Goal: Transaction & Acquisition: Subscribe to service/newsletter

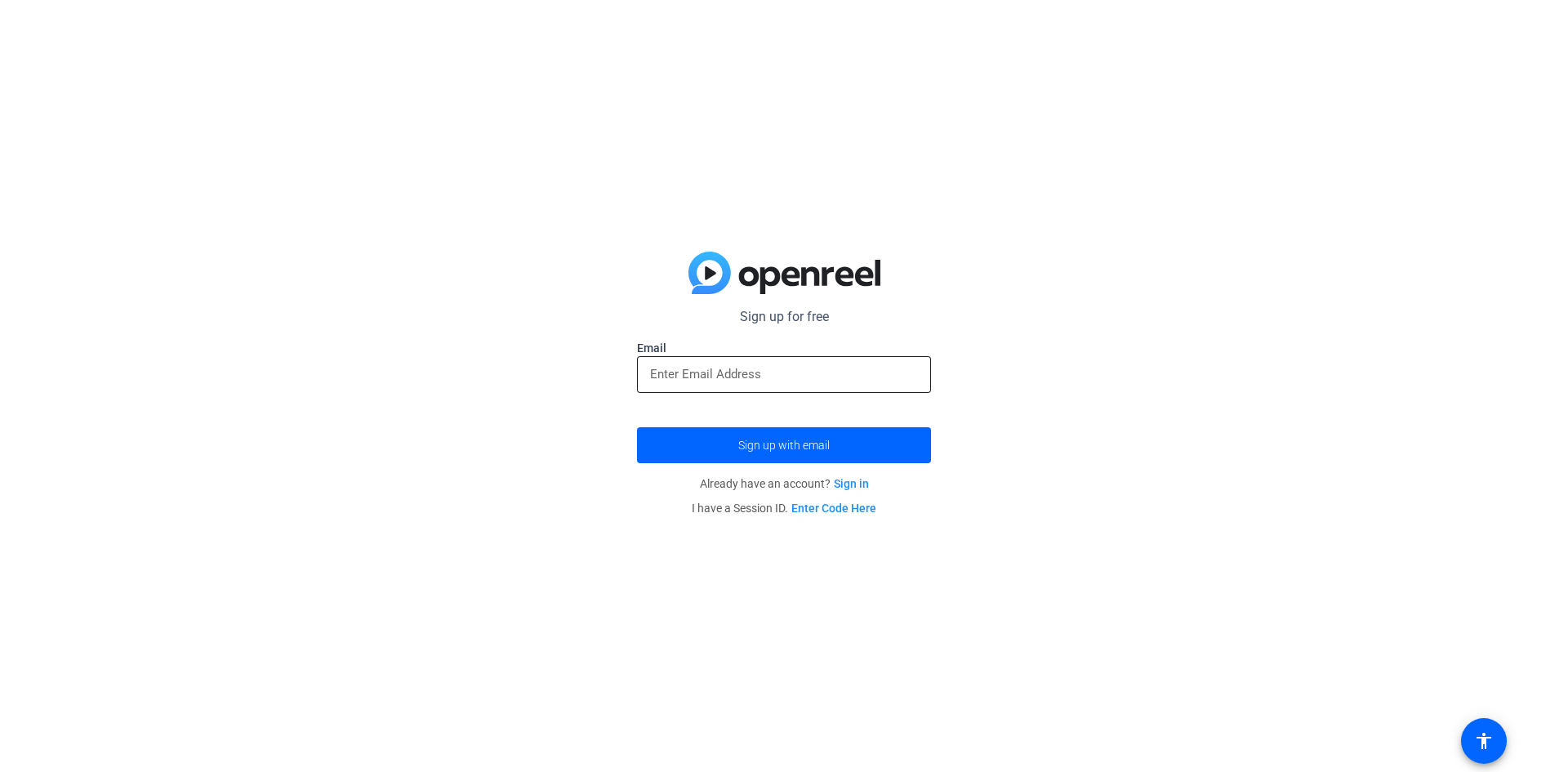
click at [860, 361] on div at bounding box center [784, 375] width 268 height 37
click at [759, 375] on input "email" at bounding box center [784, 374] width 268 height 19
click at [790, 445] on span "Sign up with email" at bounding box center [784, 445] width 92 height 0
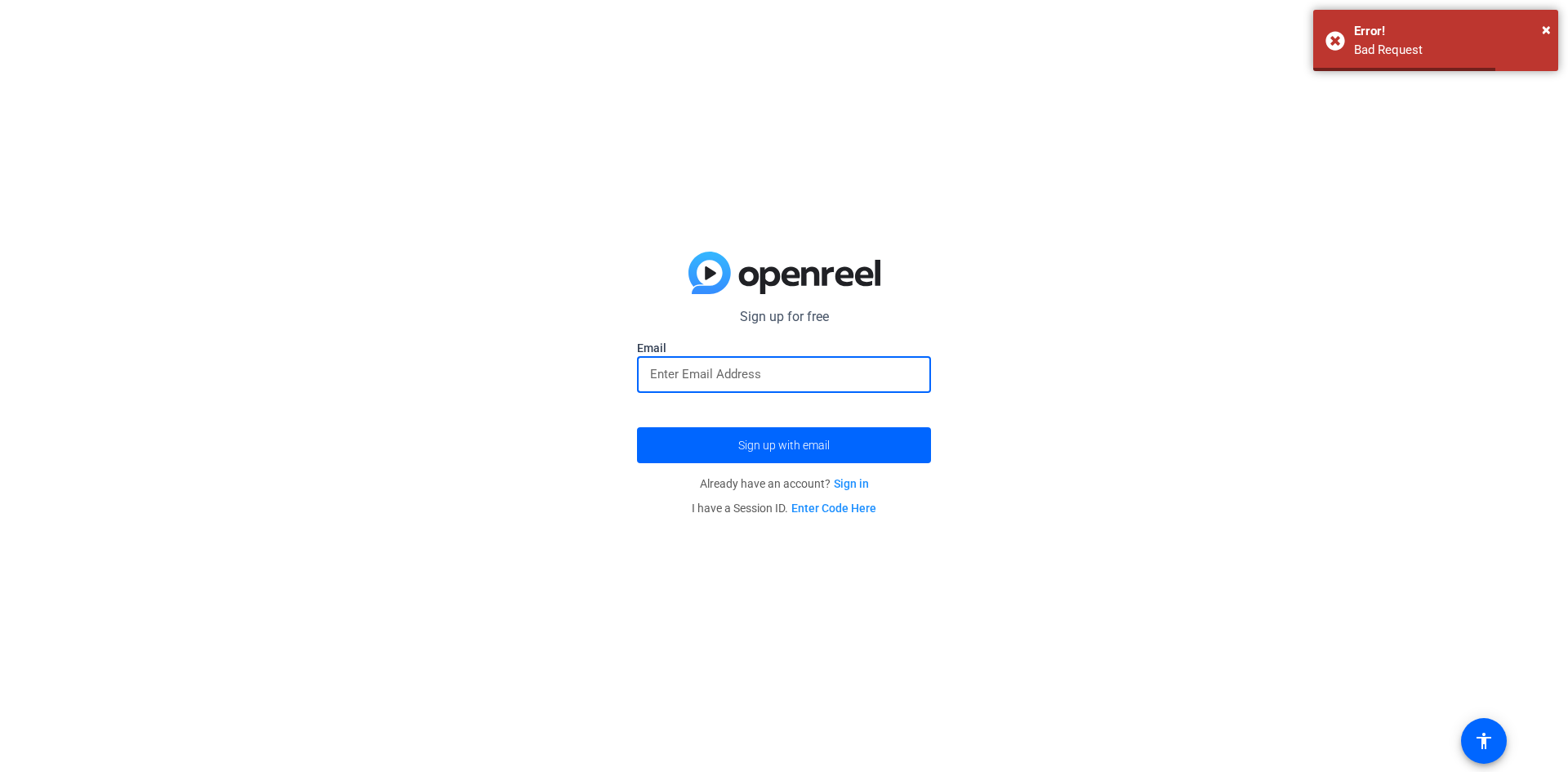
click at [795, 384] on div at bounding box center [784, 375] width 268 height 37
click at [864, 479] on link "Sign in" at bounding box center [851, 484] width 35 height 13
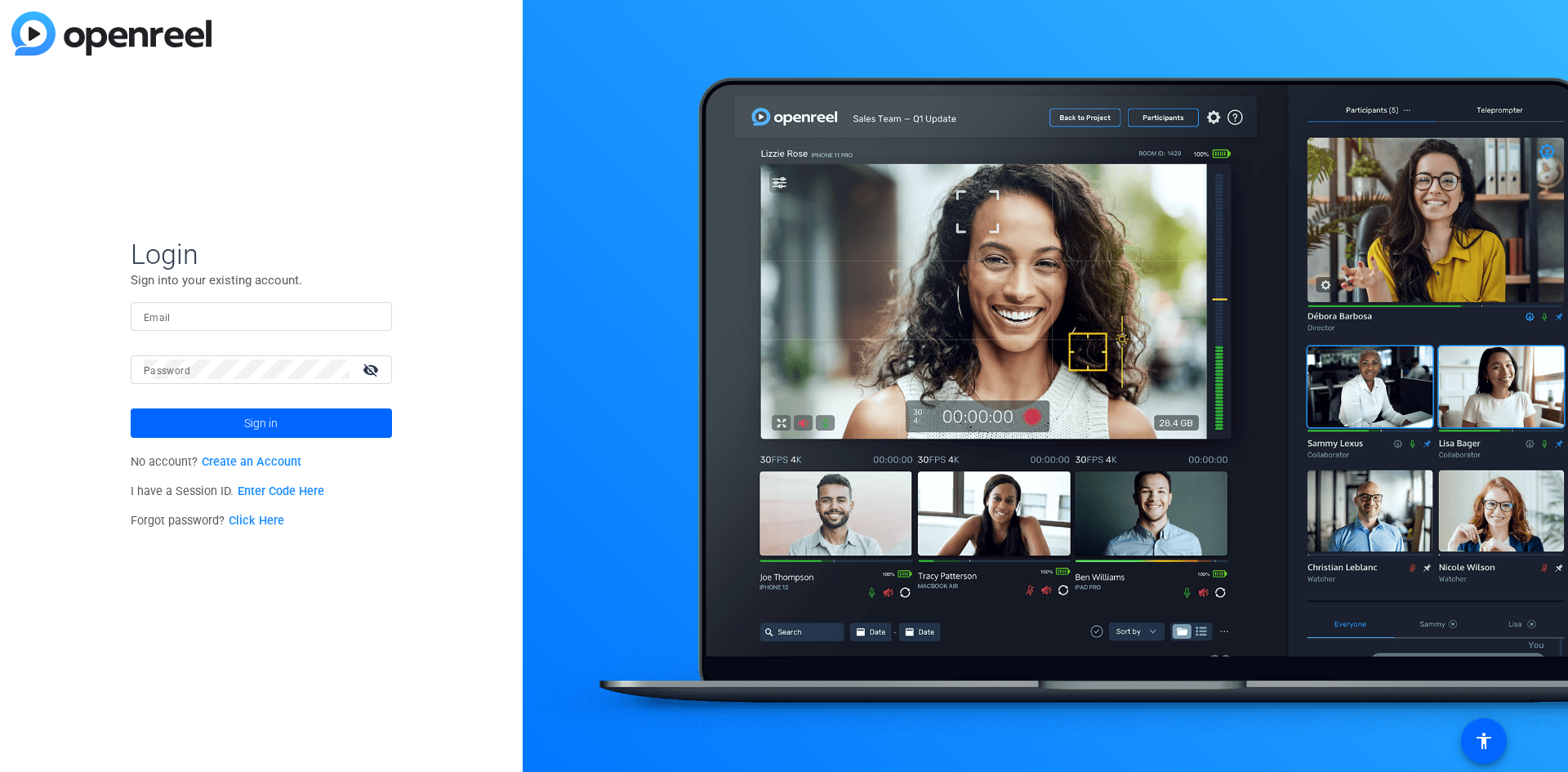
click at [316, 308] on input "Email" at bounding box center [261, 316] width 235 height 19
click at [236, 413] on span at bounding box center [261, 423] width 261 height 40
click at [201, 315] on input "[EMAIL_ADDRESS][DOMAIN_NAME]" at bounding box center [261, 316] width 235 height 19
click at [240, 414] on span at bounding box center [261, 423] width 261 height 40
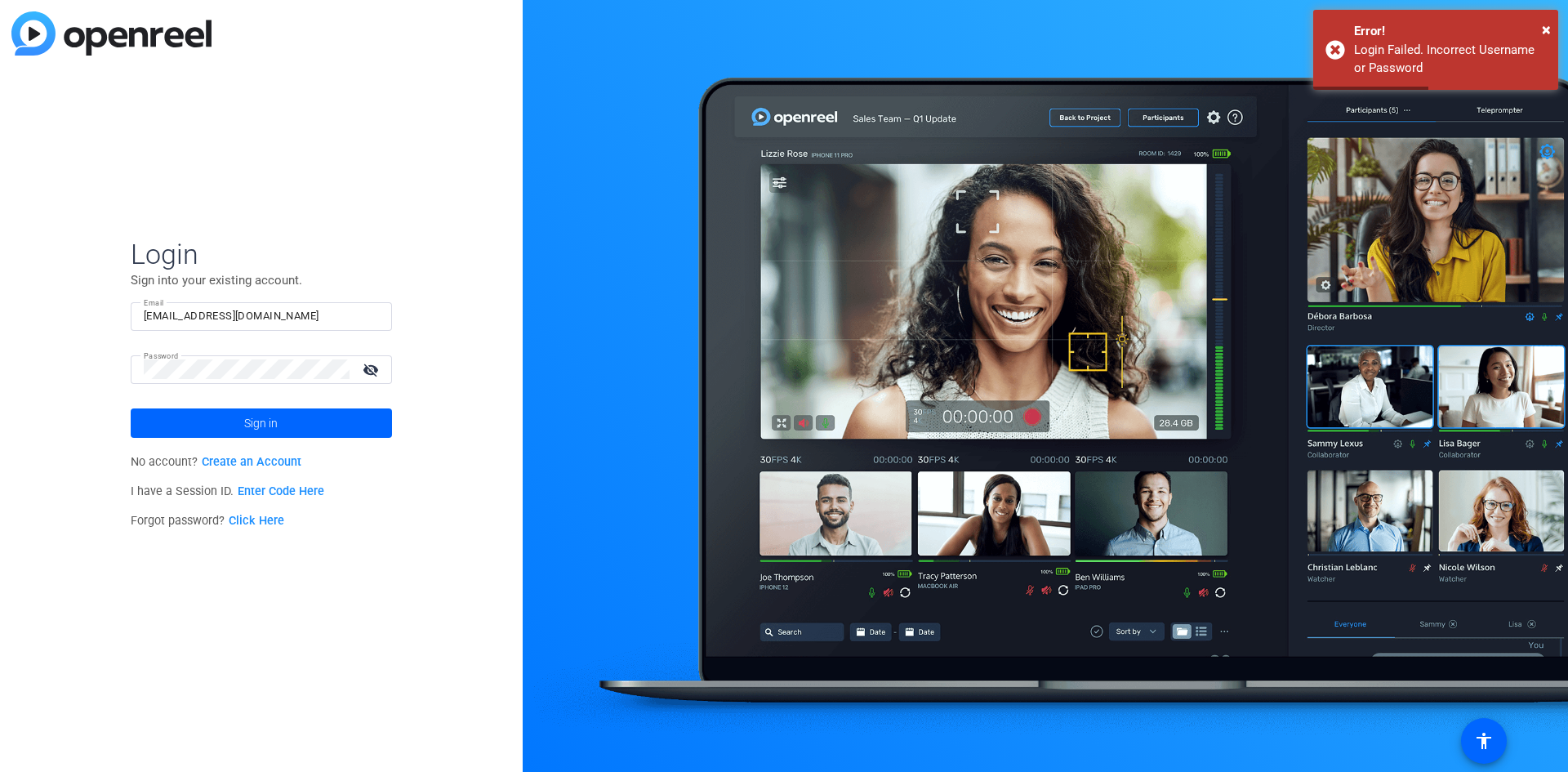
click at [233, 313] on input "[EMAIL_ADDRESS][DOMAIN_NAME]" at bounding box center [261, 316] width 235 height 19
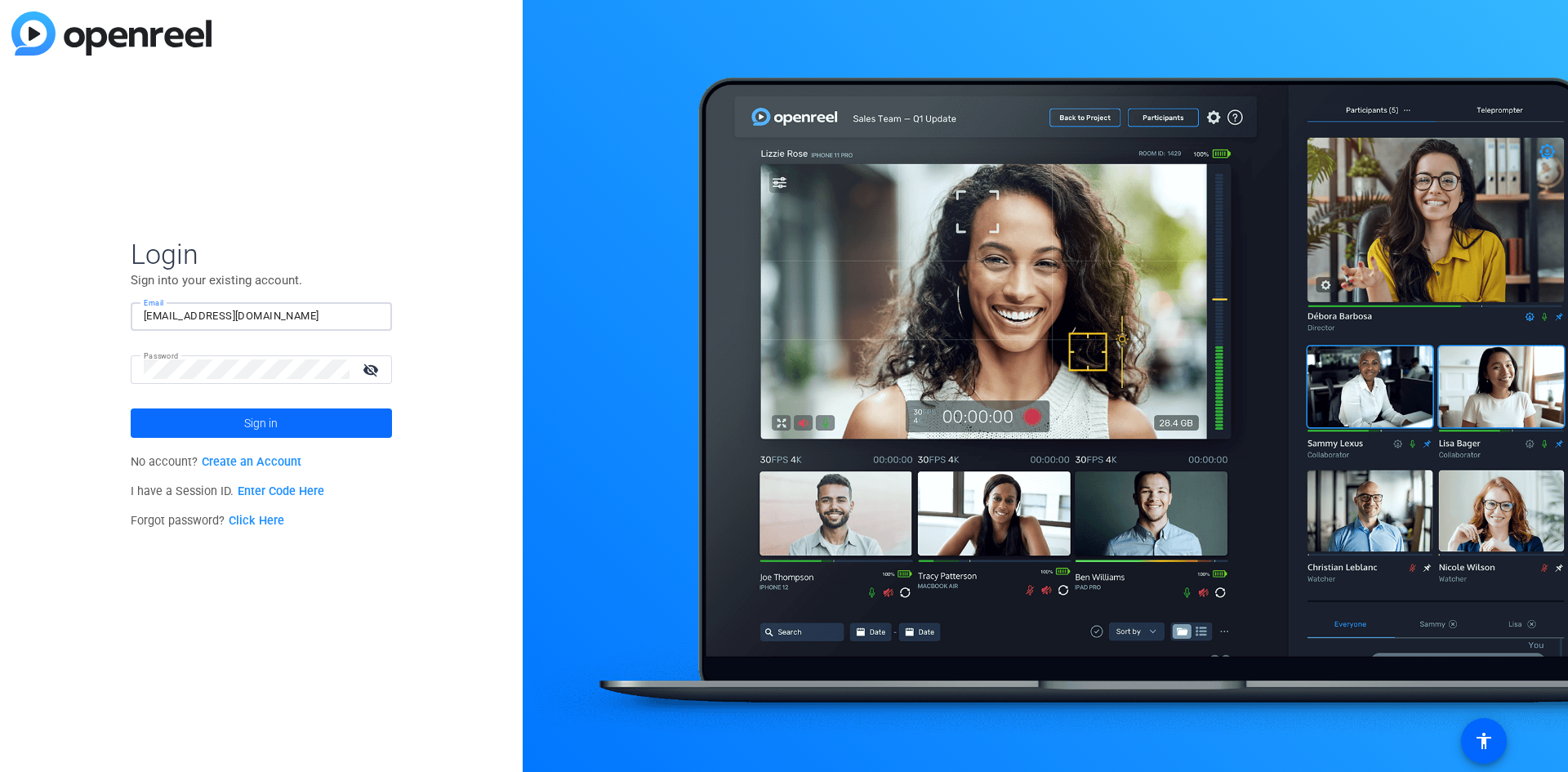
type input "[EMAIL_ADDRESS][DOMAIN_NAME]"
click at [271, 422] on span "Sign in" at bounding box center [260, 423] width 34 height 40
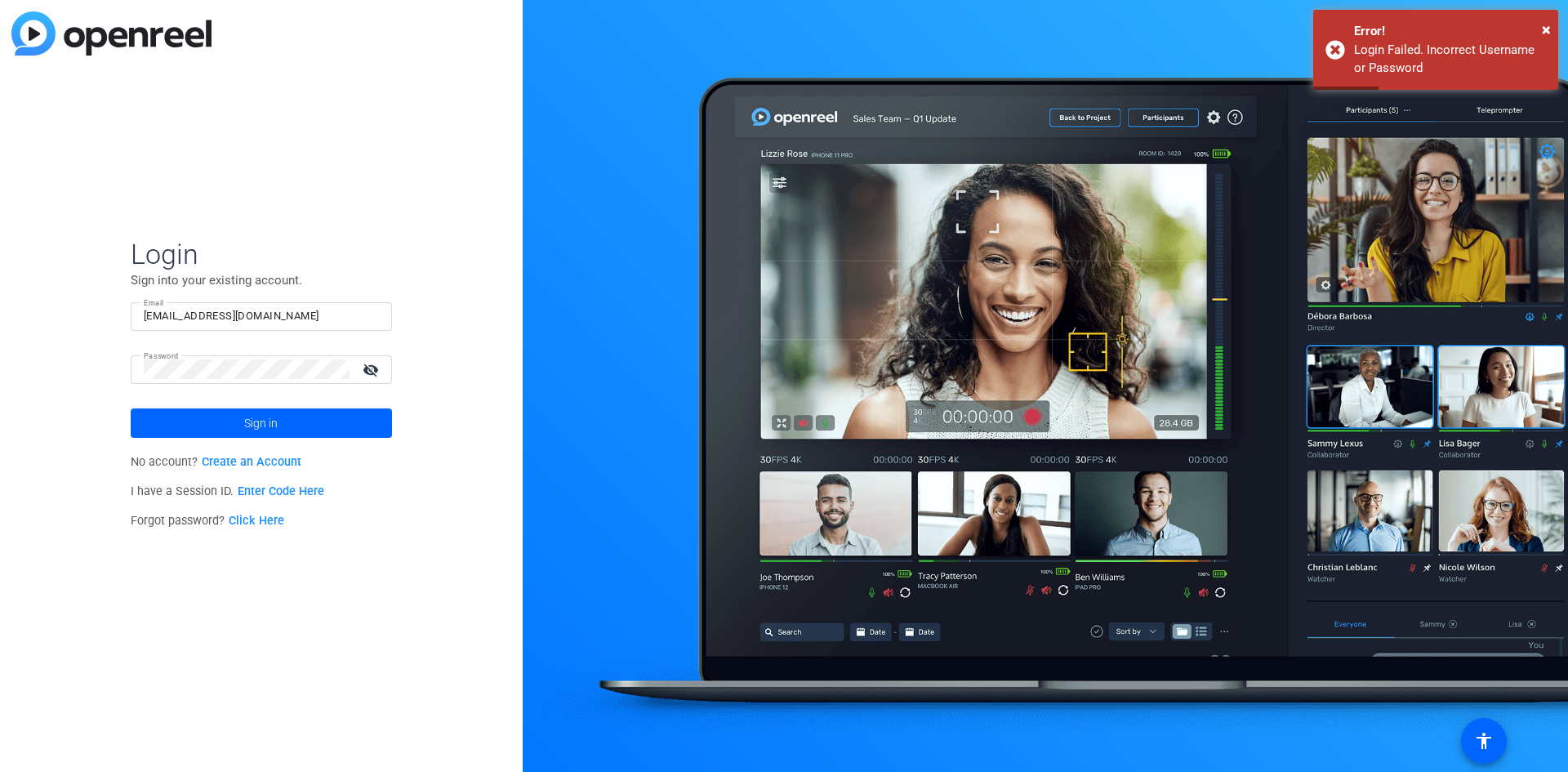
click at [362, 376] on mat-icon "visibility_off" at bounding box center [372, 369] width 40 height 24
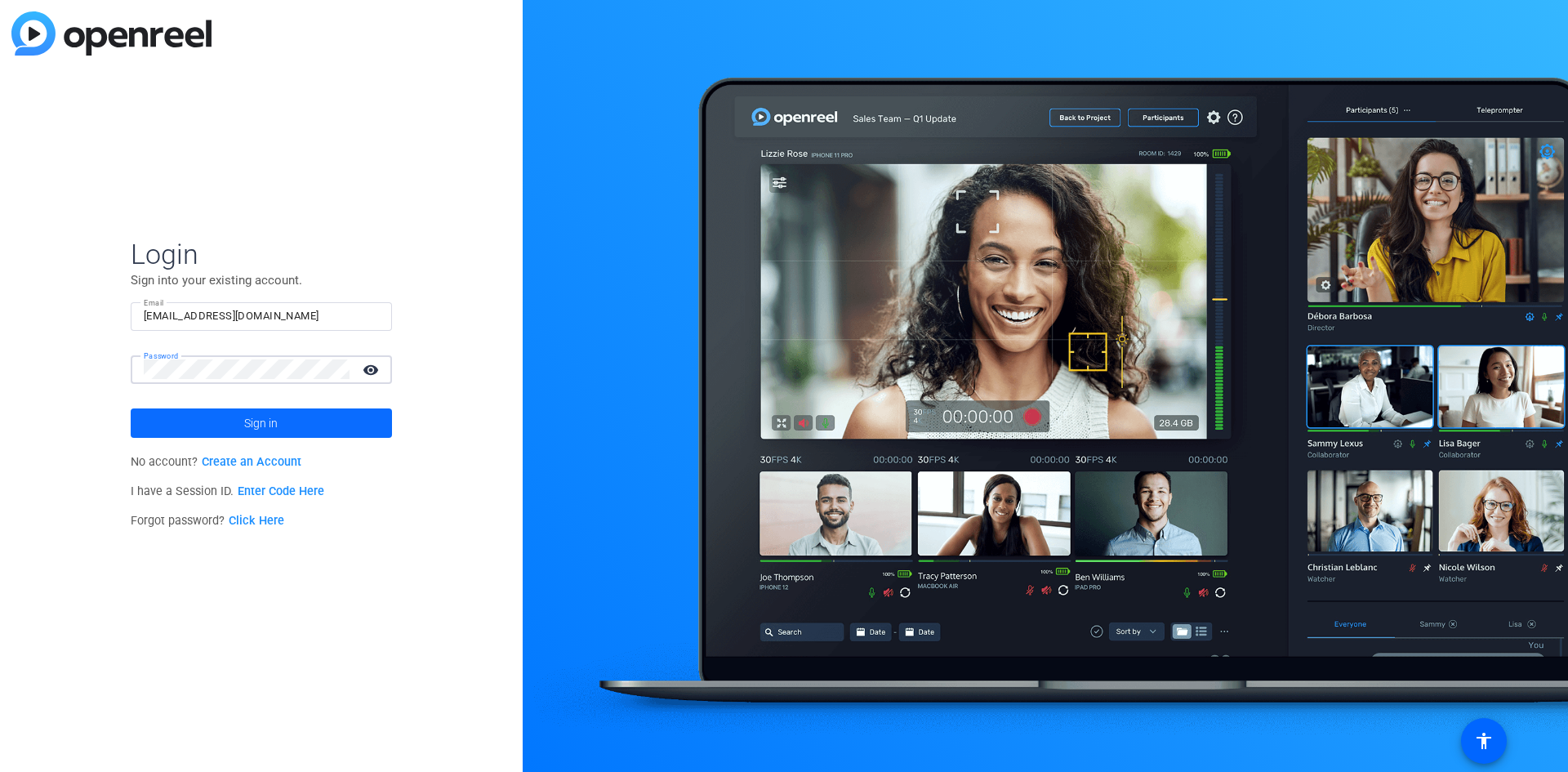
click at [286, 420] on span at bounding box center [261, 423] width 261 height 40
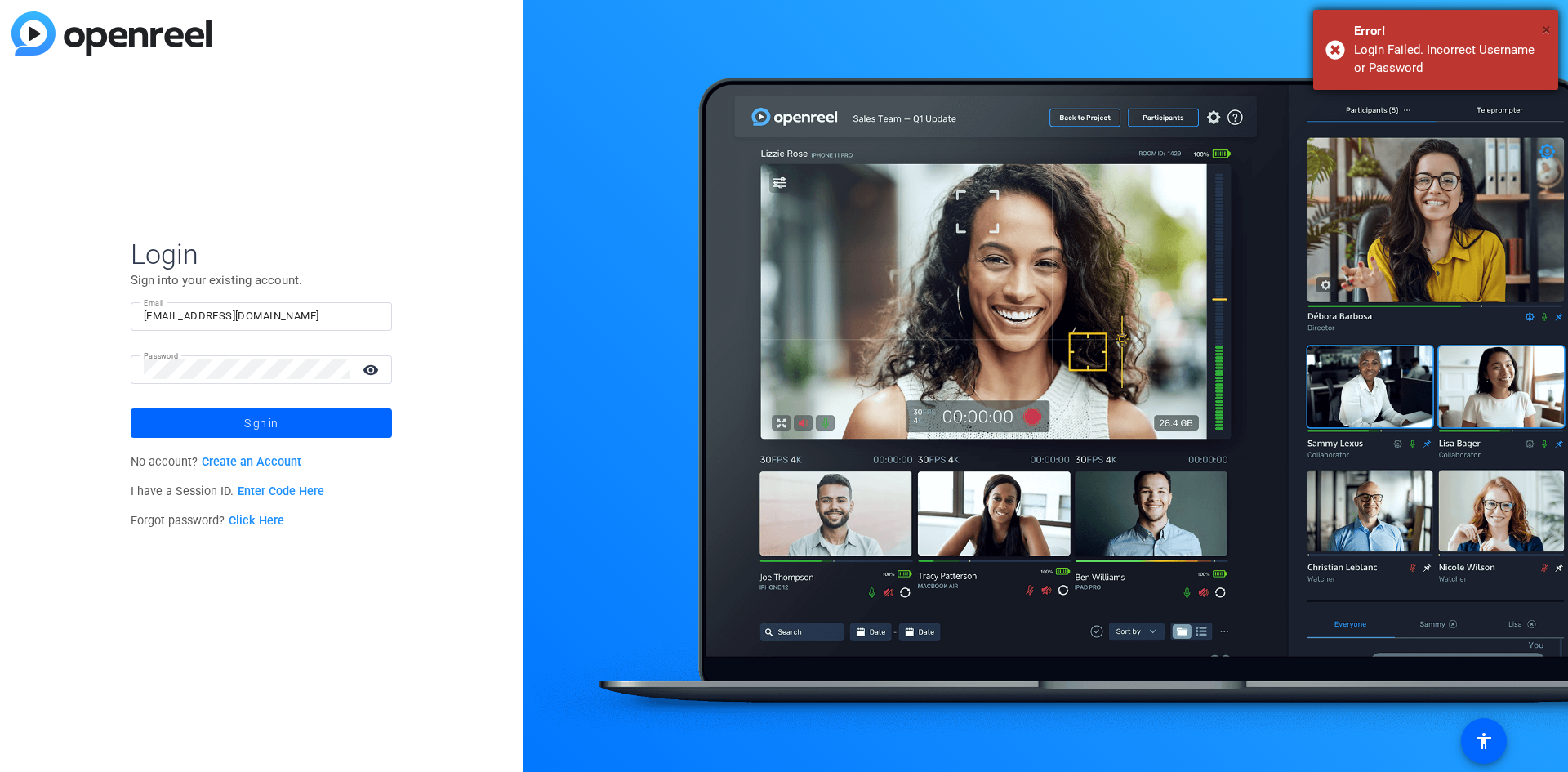
click at [1551, 30] on span "×" at bounding box center [1546, 29] width 9 height 19
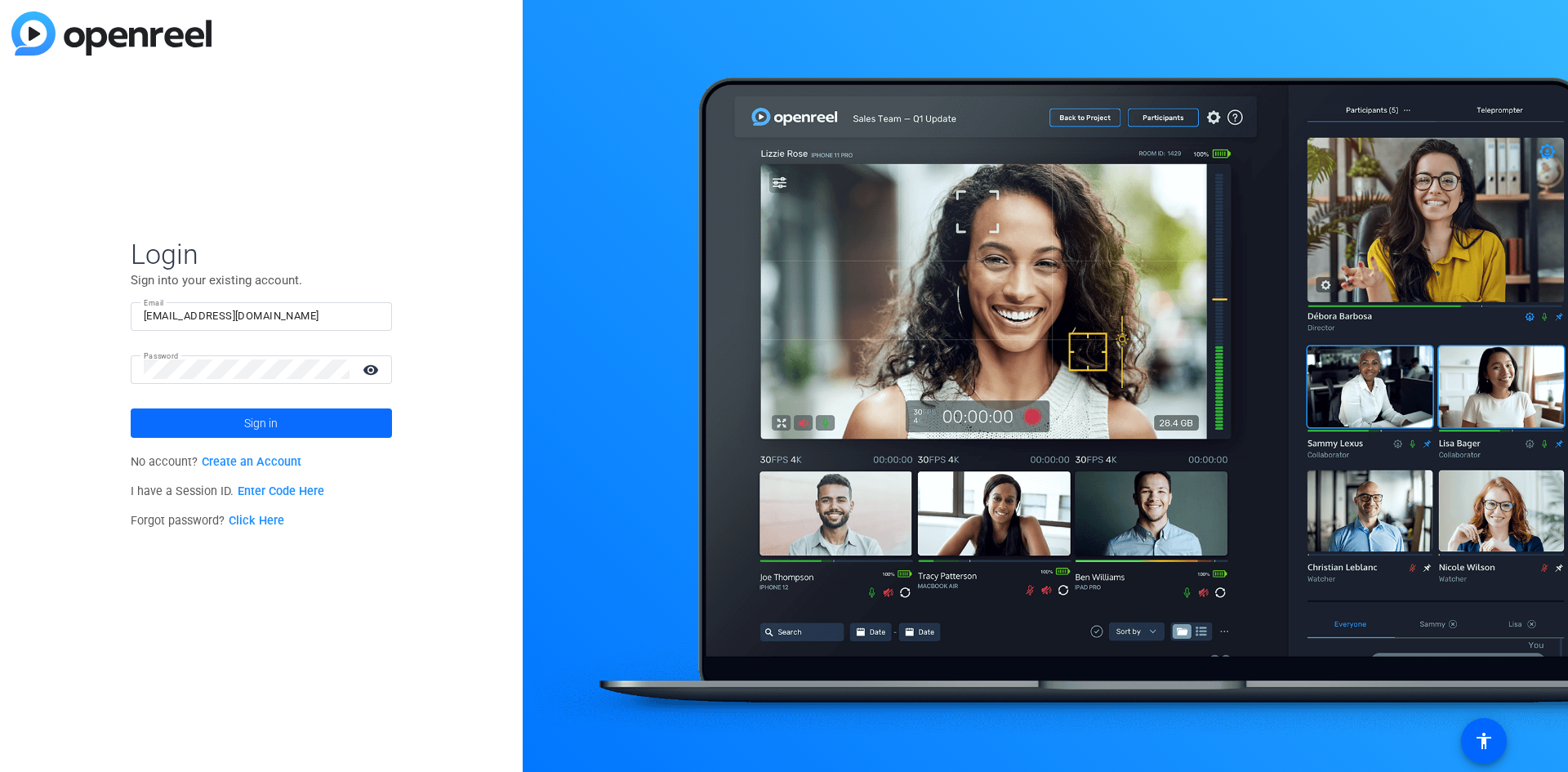
click at [203, 420] on span at bounding box center [261, 423] width 261 height 40
click at [276, 465] on link "Create an Account" at bounding box center [251, 462] width 99 height 13
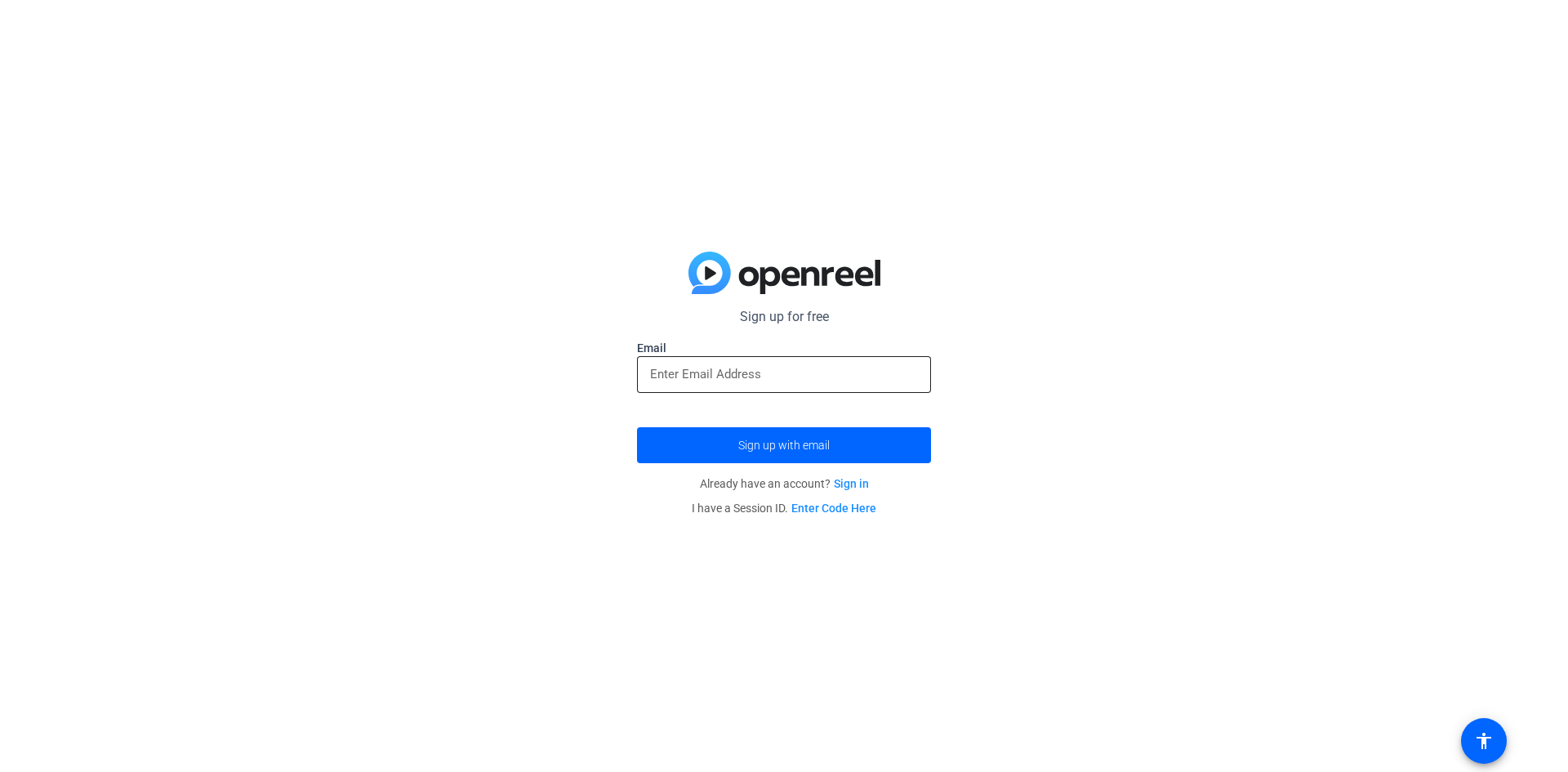
click at [738, 378] on input "email" at bounding box center [784, 374] width 268 height 19
click at [779, 452] on span "submit" at bounding box center [784, 445] width 294 height 40
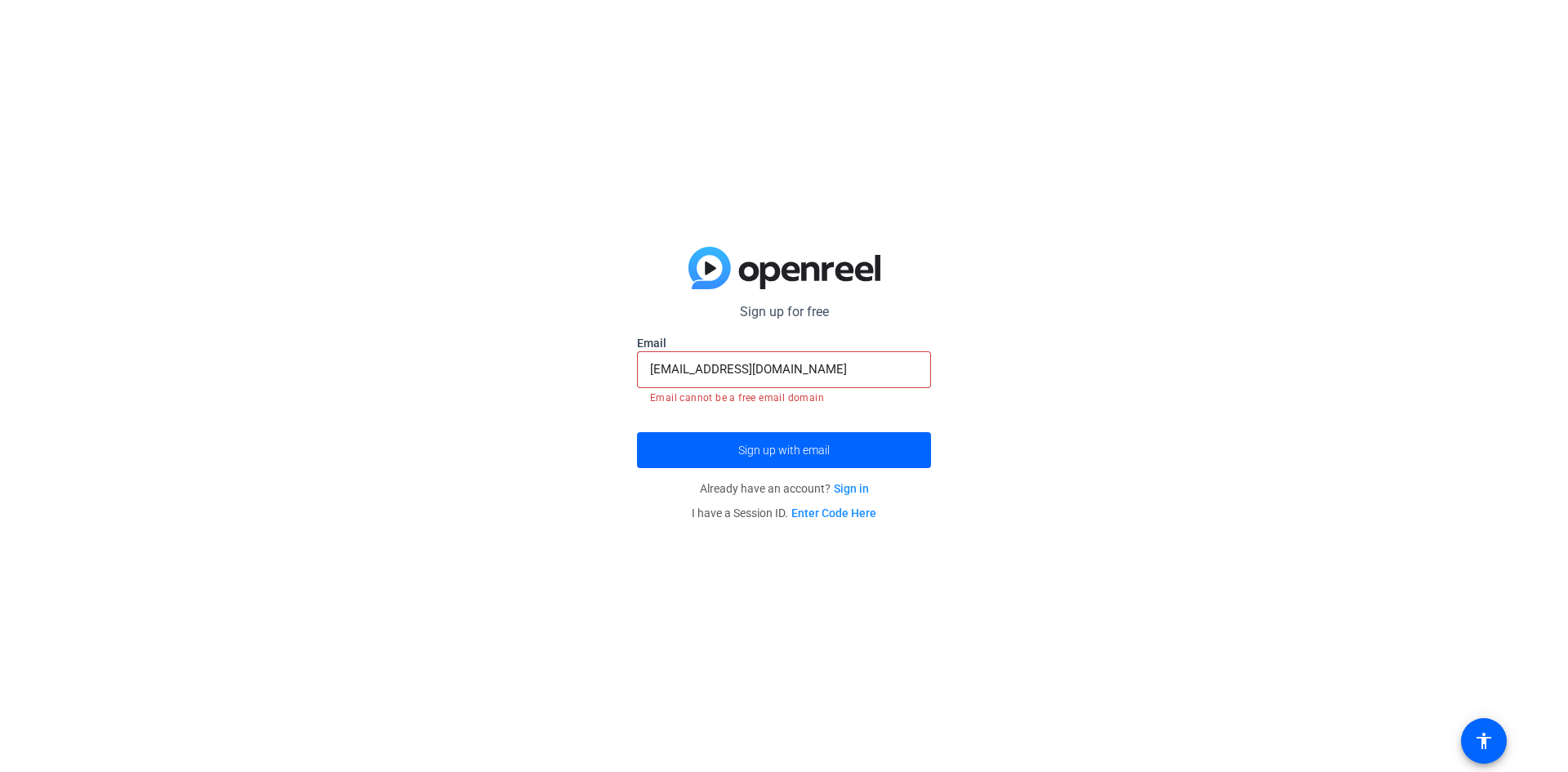
click at [651, 369] on input "[EMAIL_ADDRESS][DOMAIN_NAME]" at bounding box center [784, 369] width 268 height 19
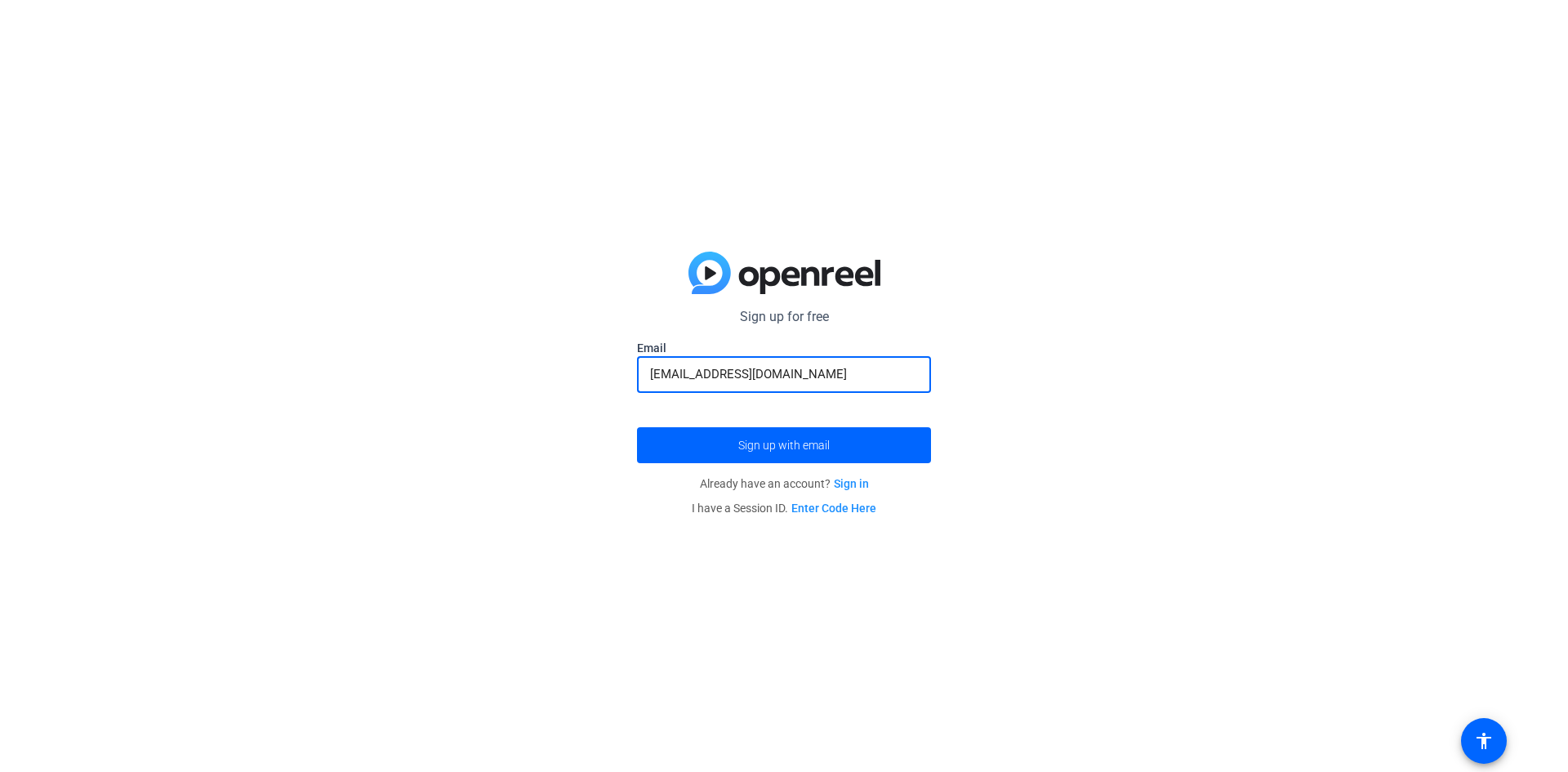
click at [809, 371] on input "[EMAIL_ADDRESS][DOMAIN_NAME]" at bounding box center [784, 374] width 268 height 19
type input "g"
click at [812, 445] on span "Sign up with email" at bounding box center [784, 445] width 92 height 0
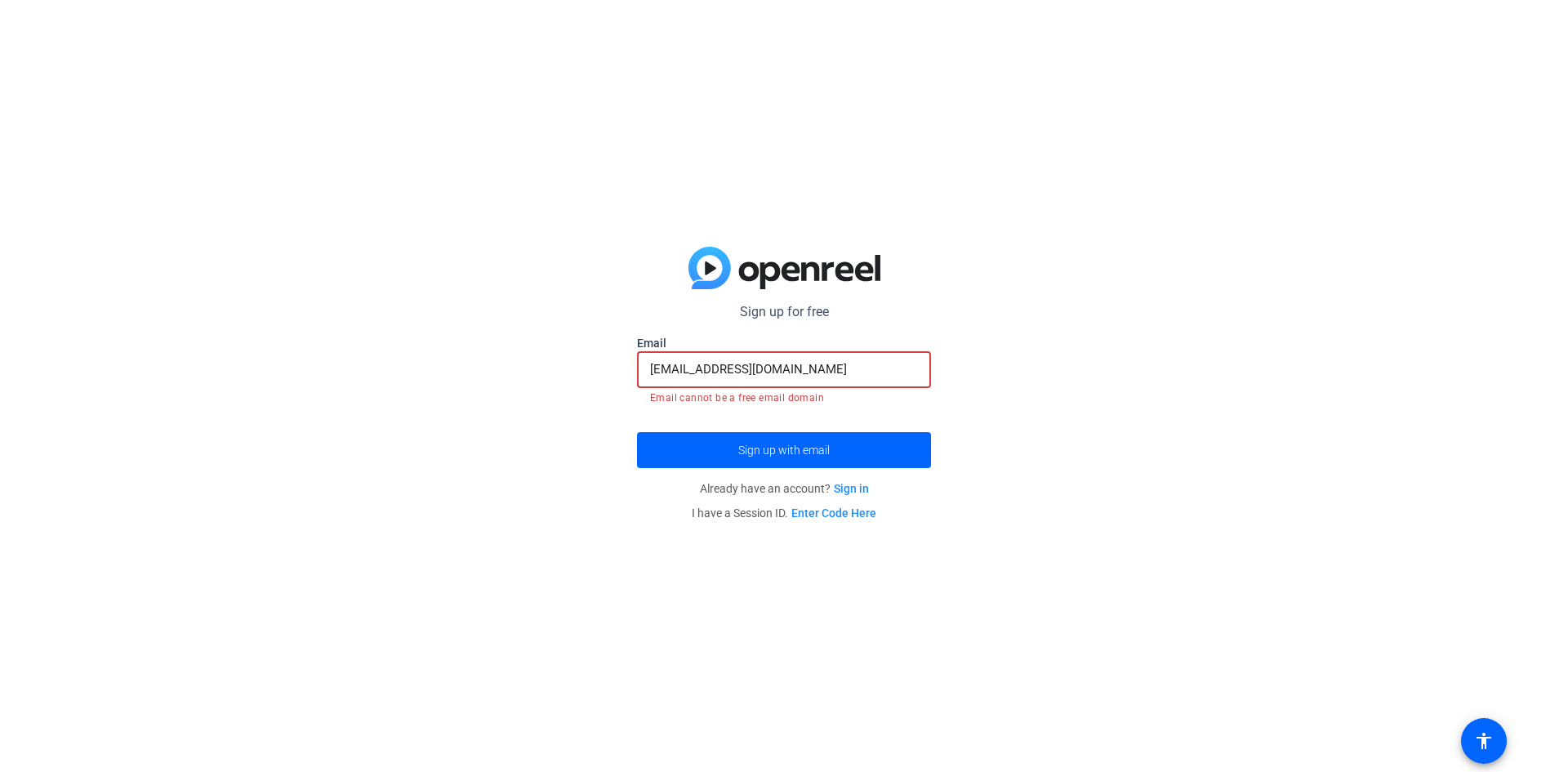
drag, startPoint x: 876, startPoint y: 371, endPoint x: 429, endPoint y: 378, distance: 447.1
click at [429, 378] on div "Sign up for free Email [EMAIL_ADDRESS][DOMAIN_NAME] Email cannot be a free emai…" at bounding box center [784, 386] width 1568 height 772
type input "\"
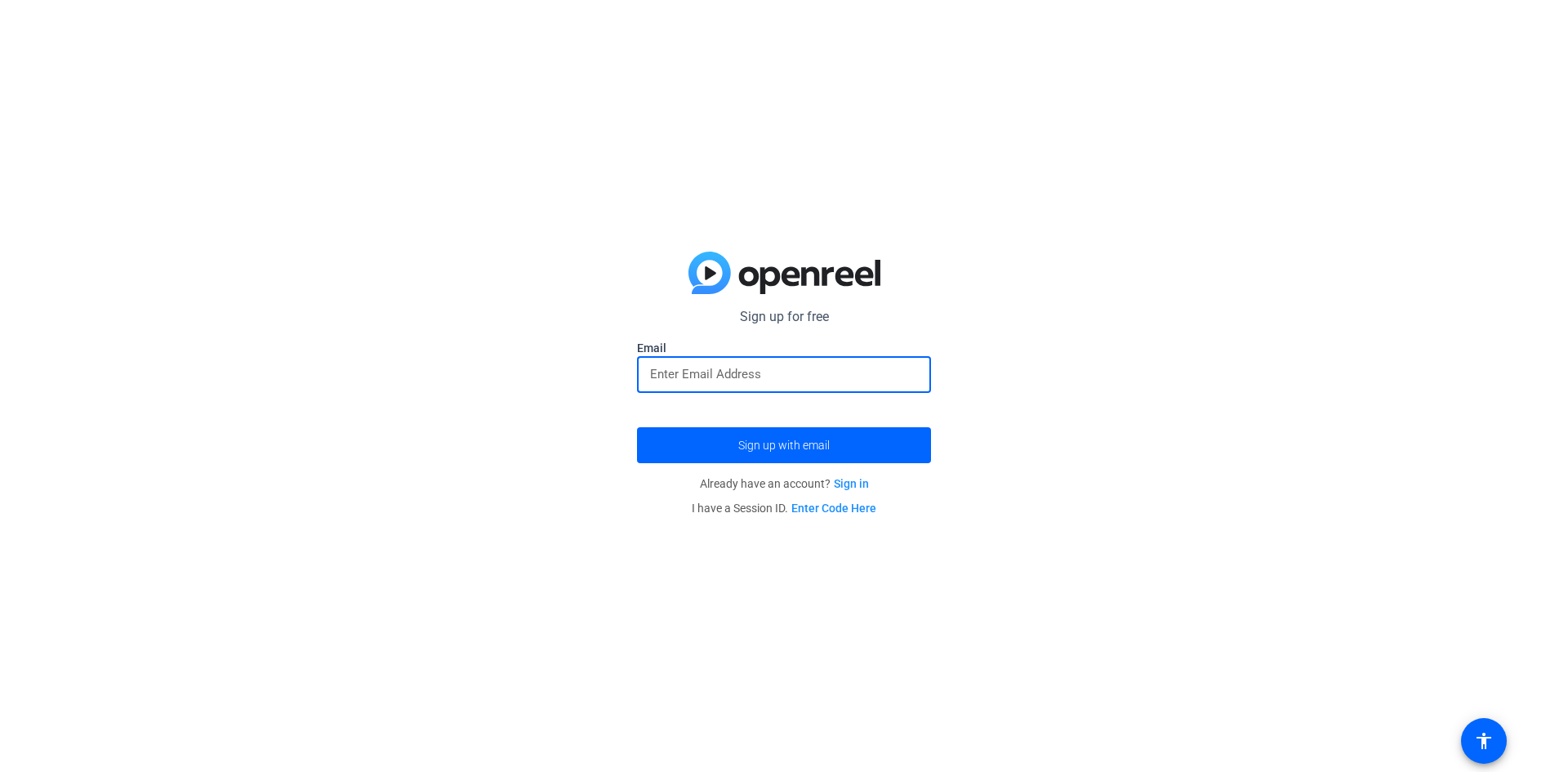
paste input "[EMAIL_ADDRESS][DOMAIN_NAME]"
type input "[EMAIL_ADDRESS][DOMAIN_NAME]"
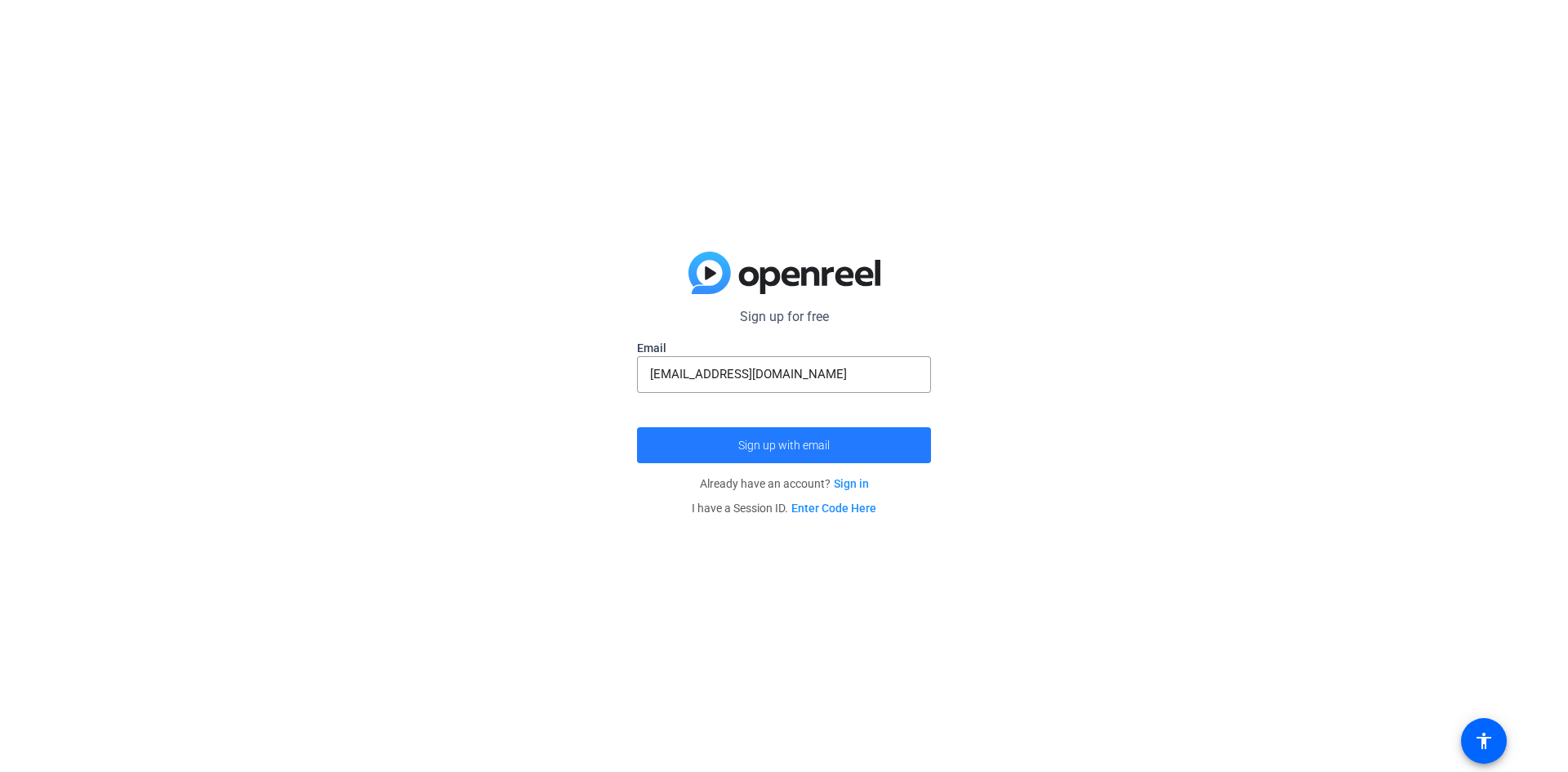
click at [688, 442] on span "submit" at bounding box center [784, 445] width 294 height 40
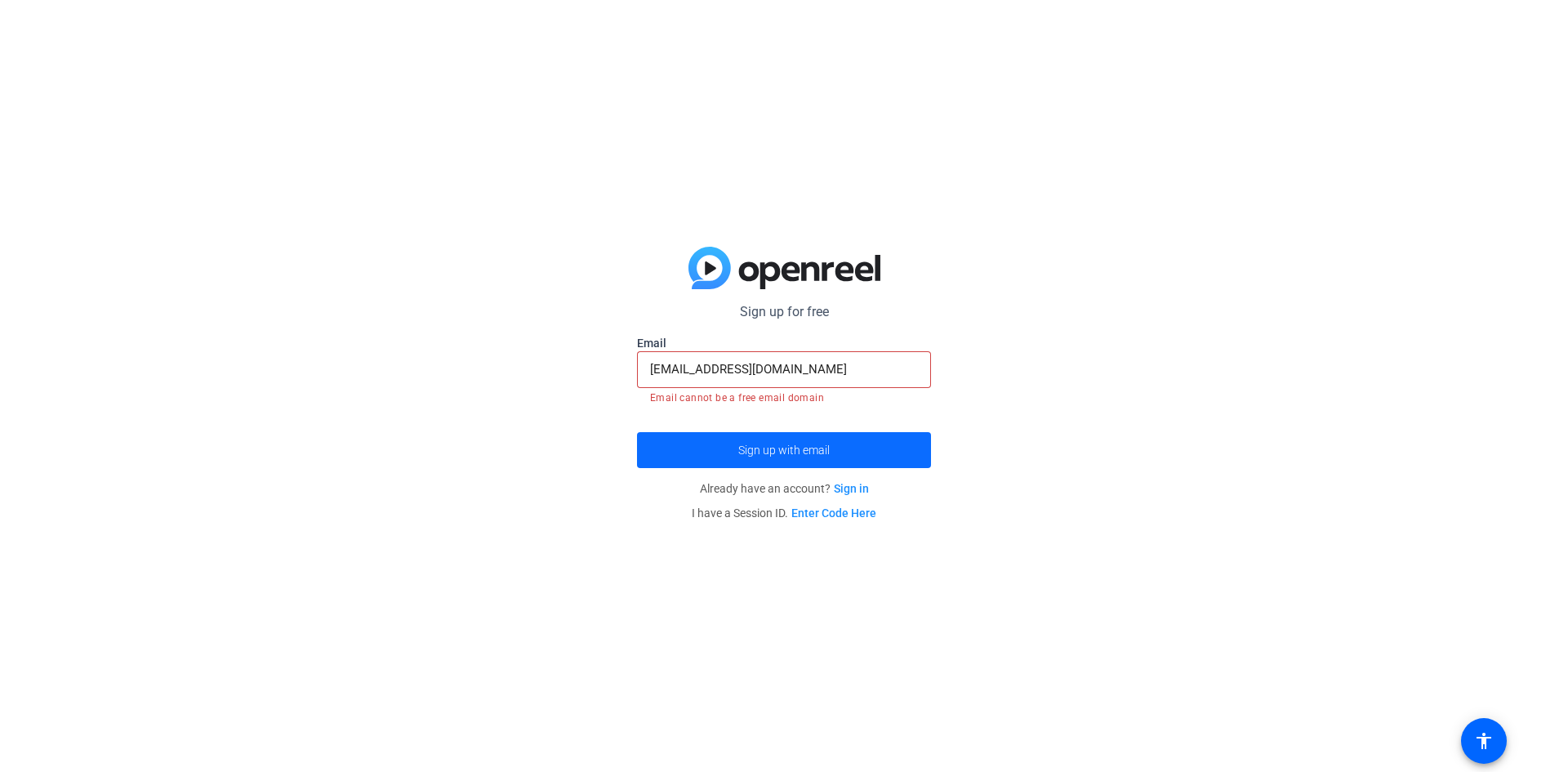
click at [688, 442] on span "submit" at bounding box center [784, 450] width 294 height 40
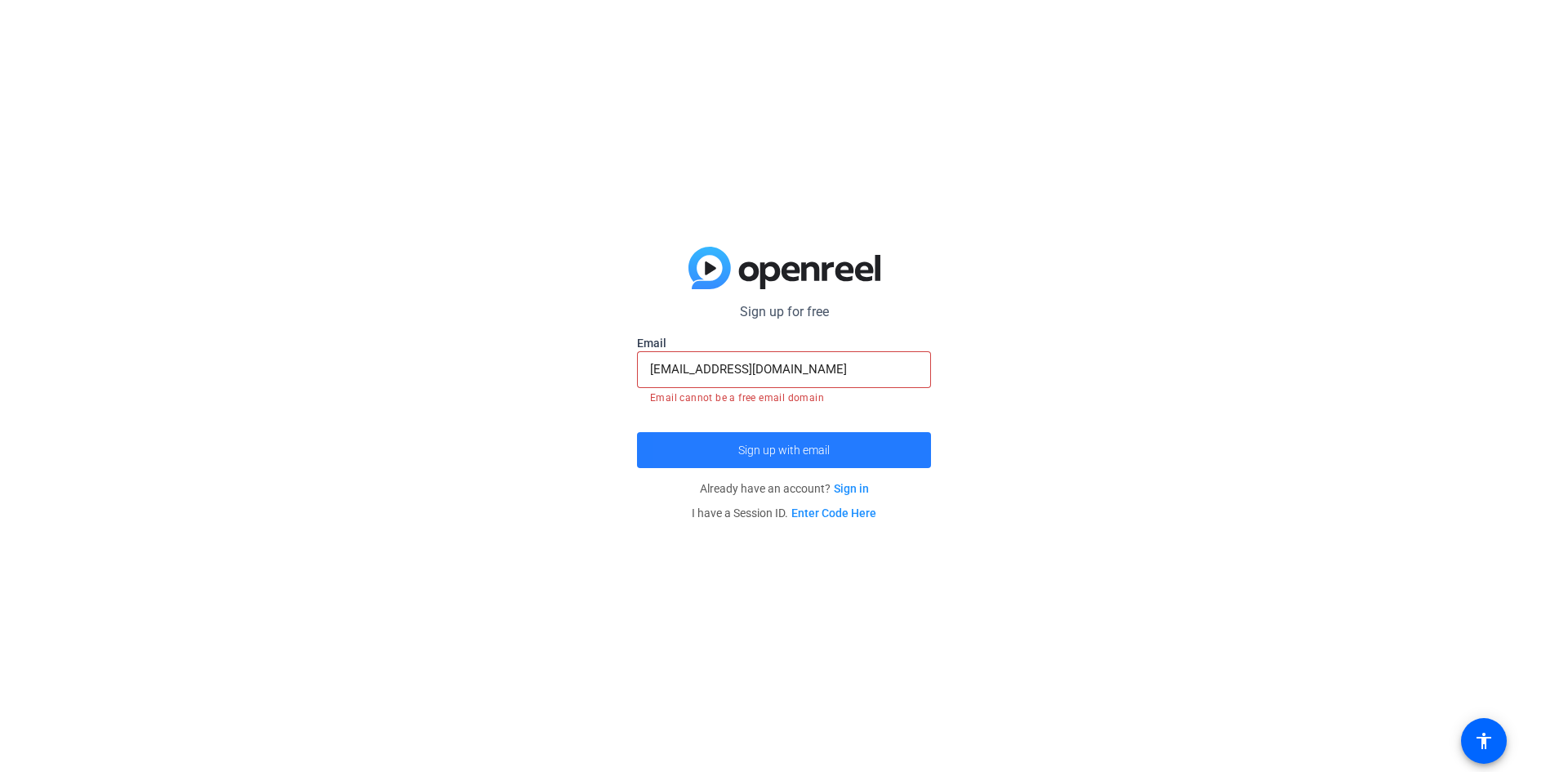
click at [688, 442] on span "submit" at bounding box center [784, 450] width 294 height 40
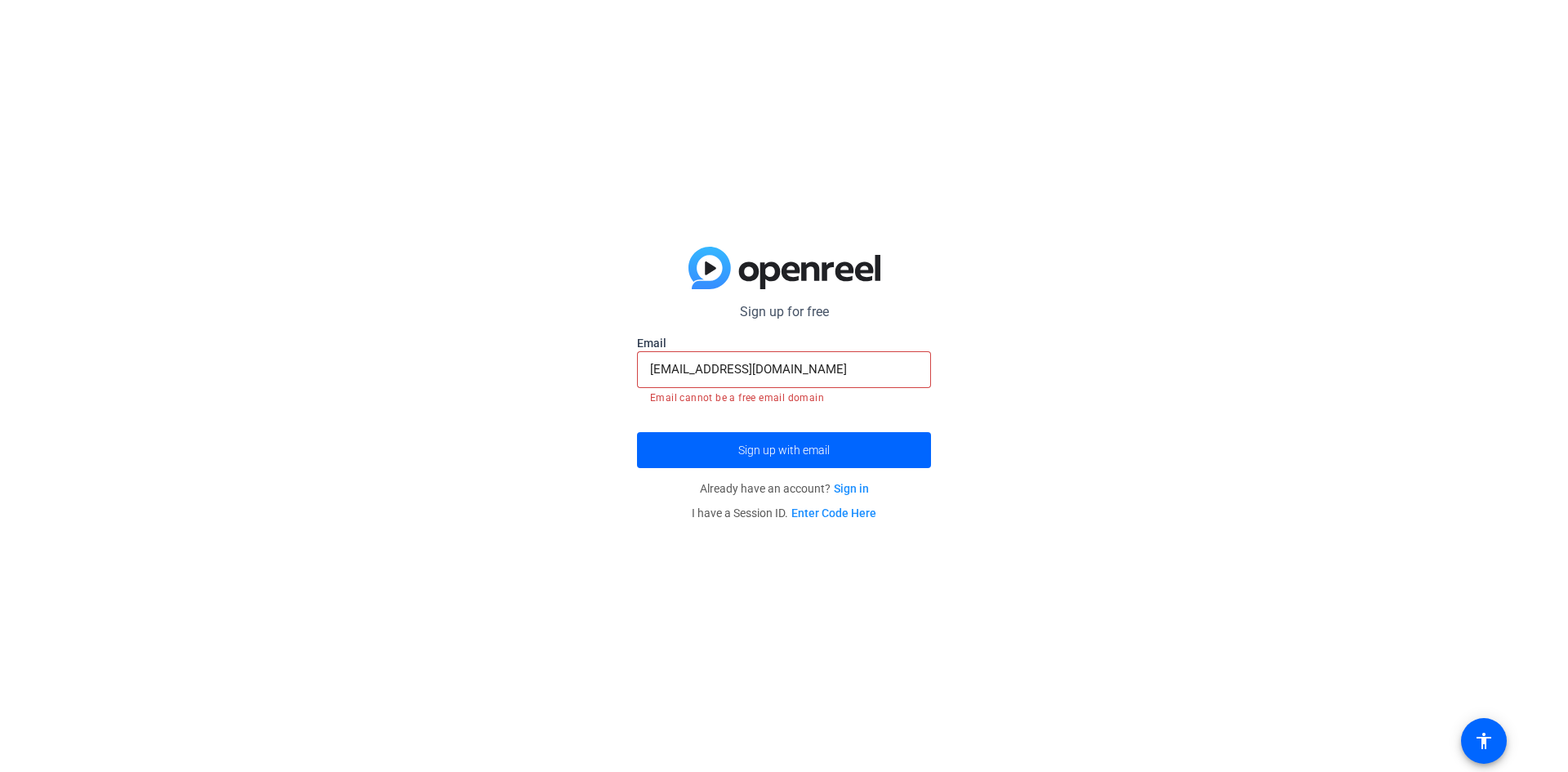
click at [859, 509] on link "Enter Code Here" at bounding box center [834, 513] width 85 height 13
